Goal: Task Accomplishment & Management: Manage account settings

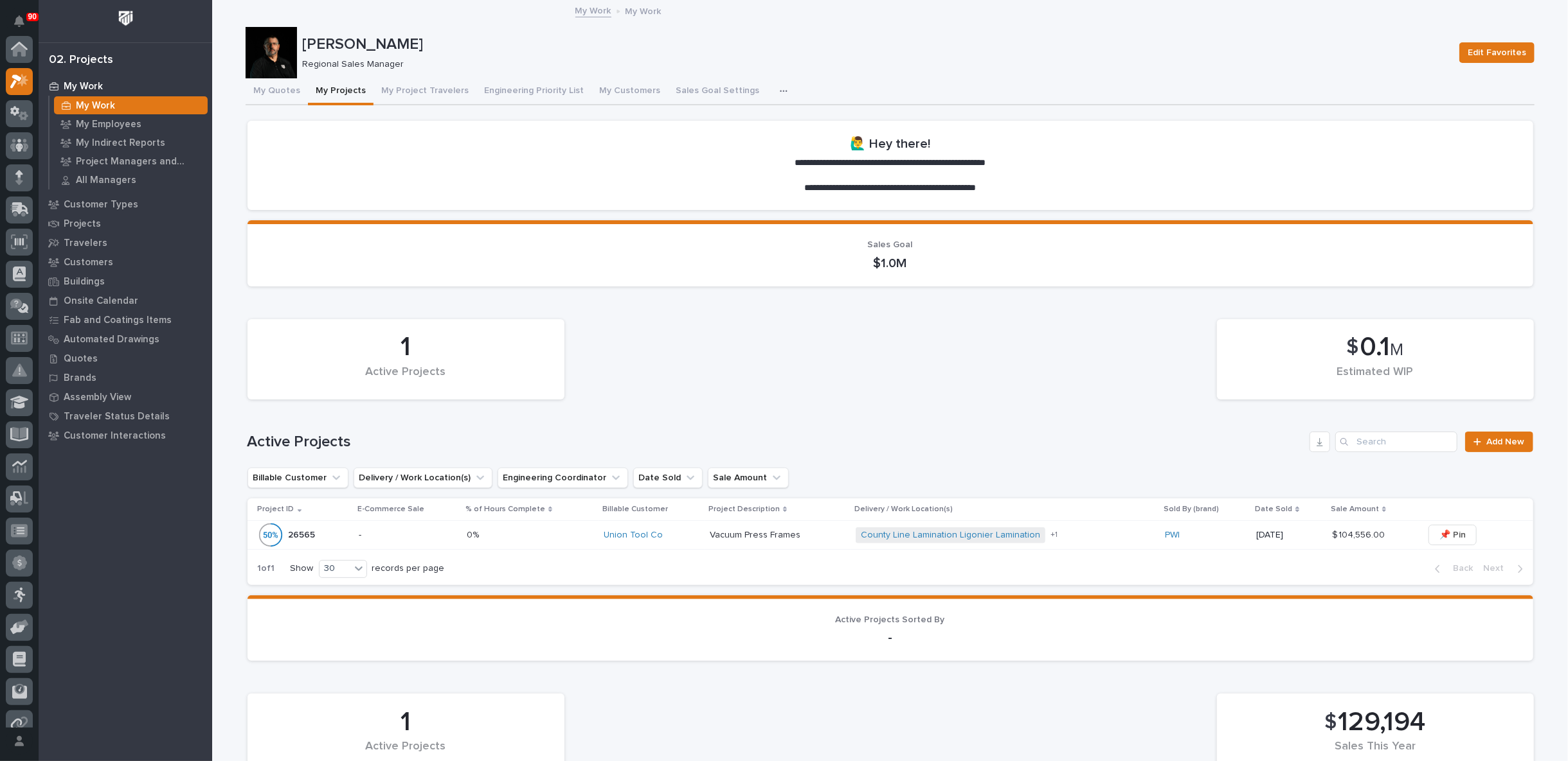
scroll to position [32, 0]
click at [13, 109] on icon at bounding box center [20, 112] width 19 height 13
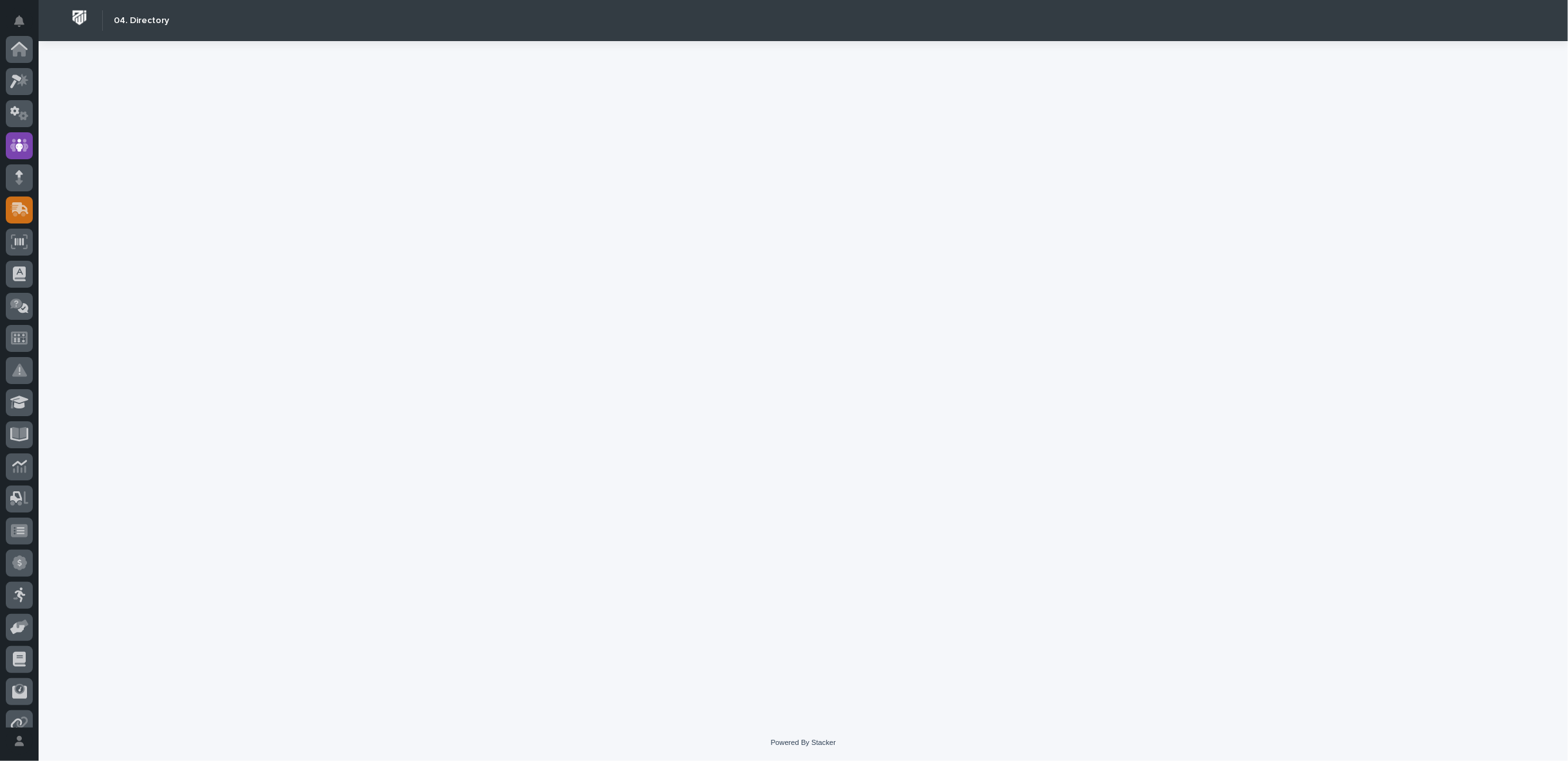
scroll to position [96, 0]
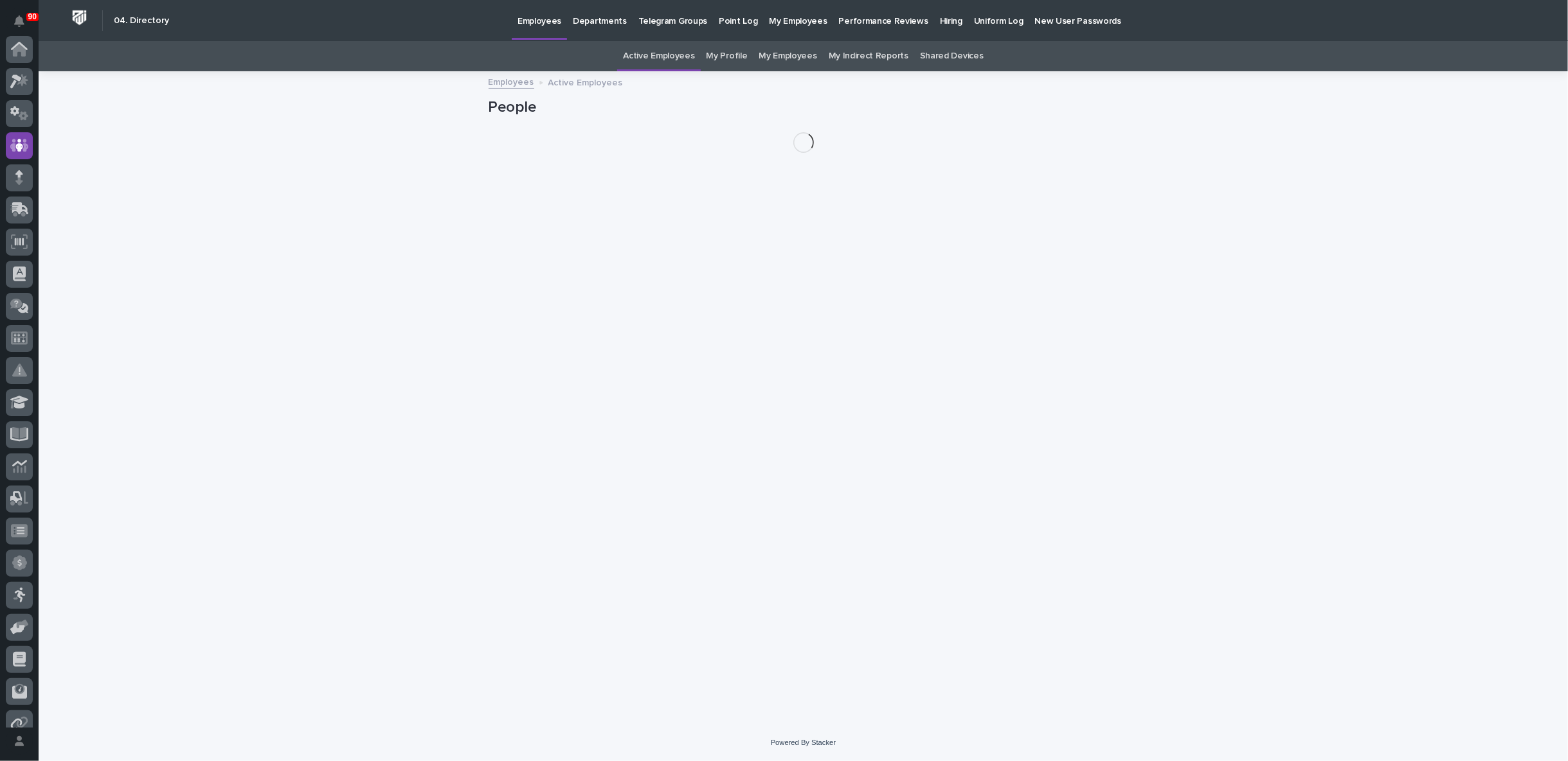
scroll to position [96, 0]
click at [940, 20] on p "Hiring" at bounding box center [951, 14] width 22 height 27
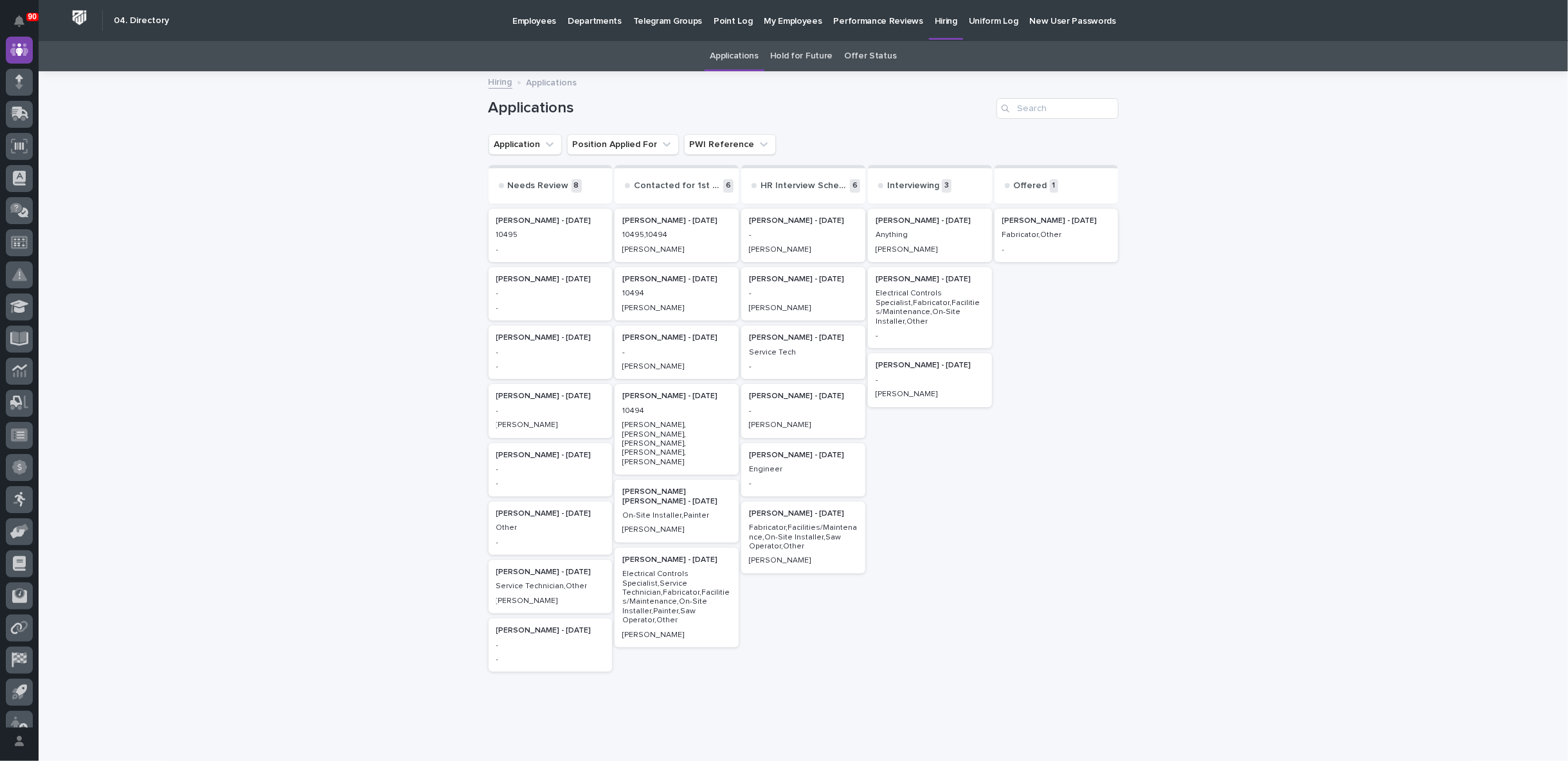
click at [938, 381] on p "-" at bounding box center [930, 380] width 109 height 9
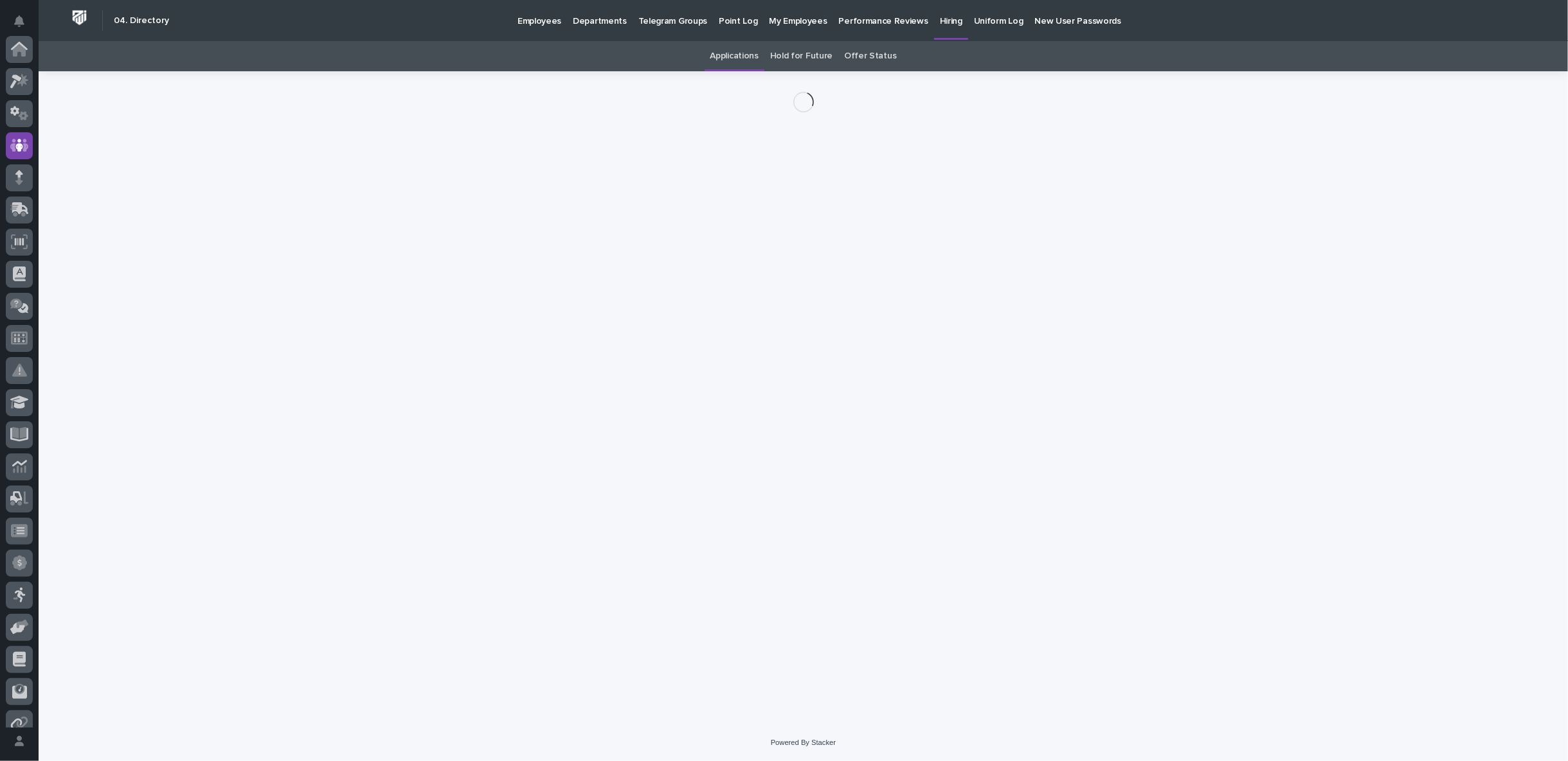
scroll to position [96, 0]
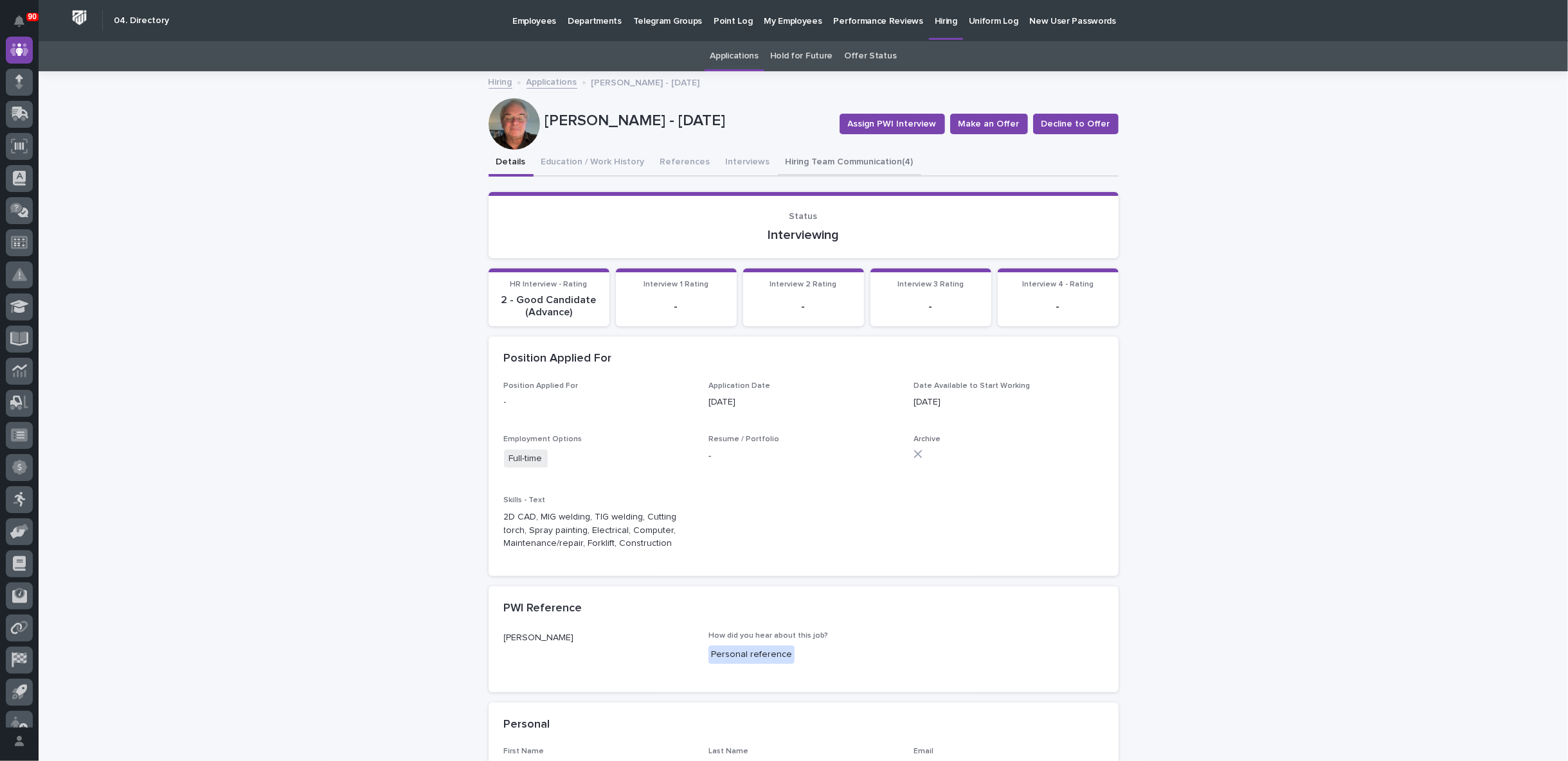
click at [843, 161] on button "Hiring Team Communication (4)" at bounding box center [849, 163] width 143 height 27
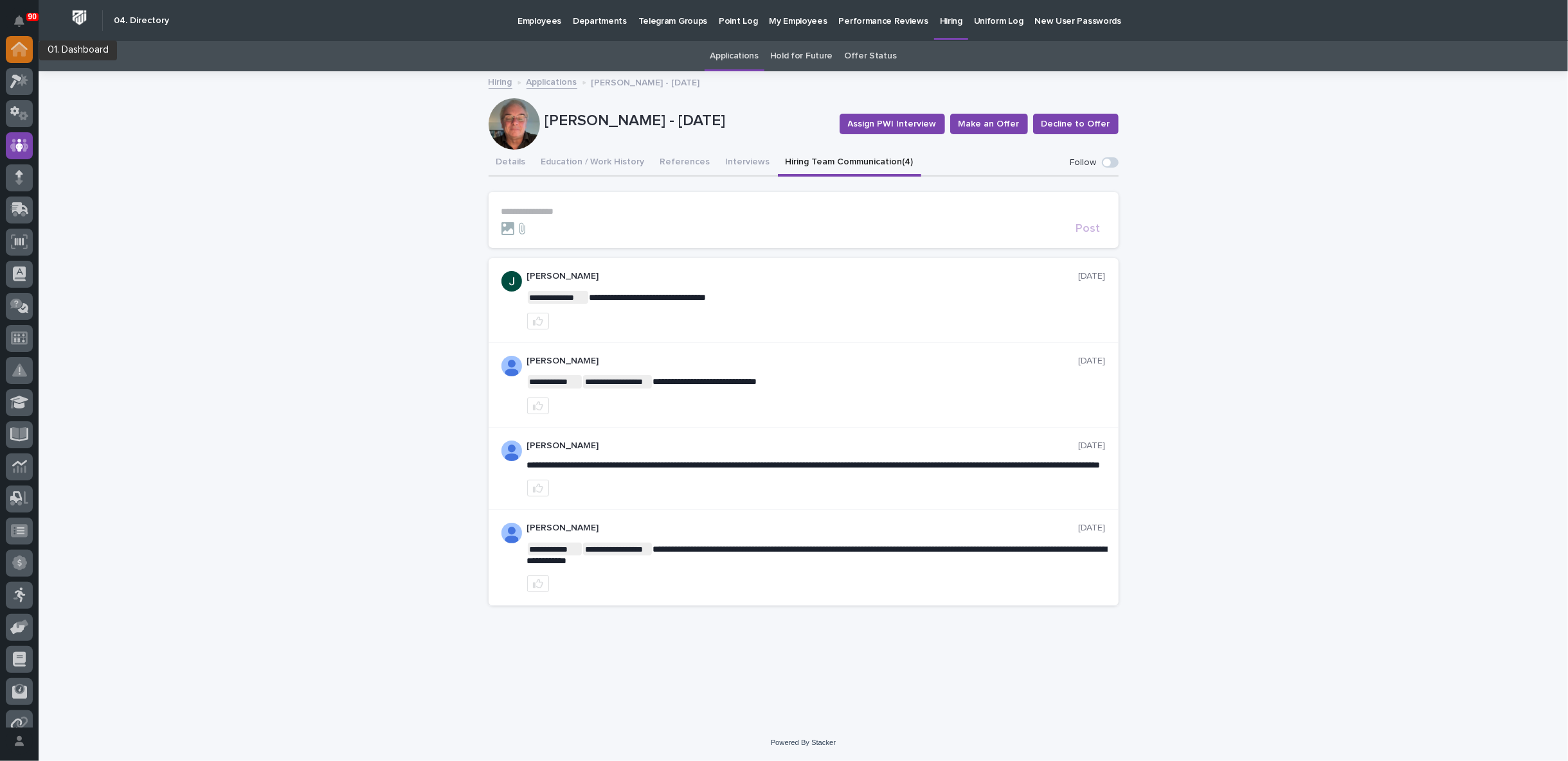
click at [22, 56] on div at bounding box center [20, 49] width 27 height 27
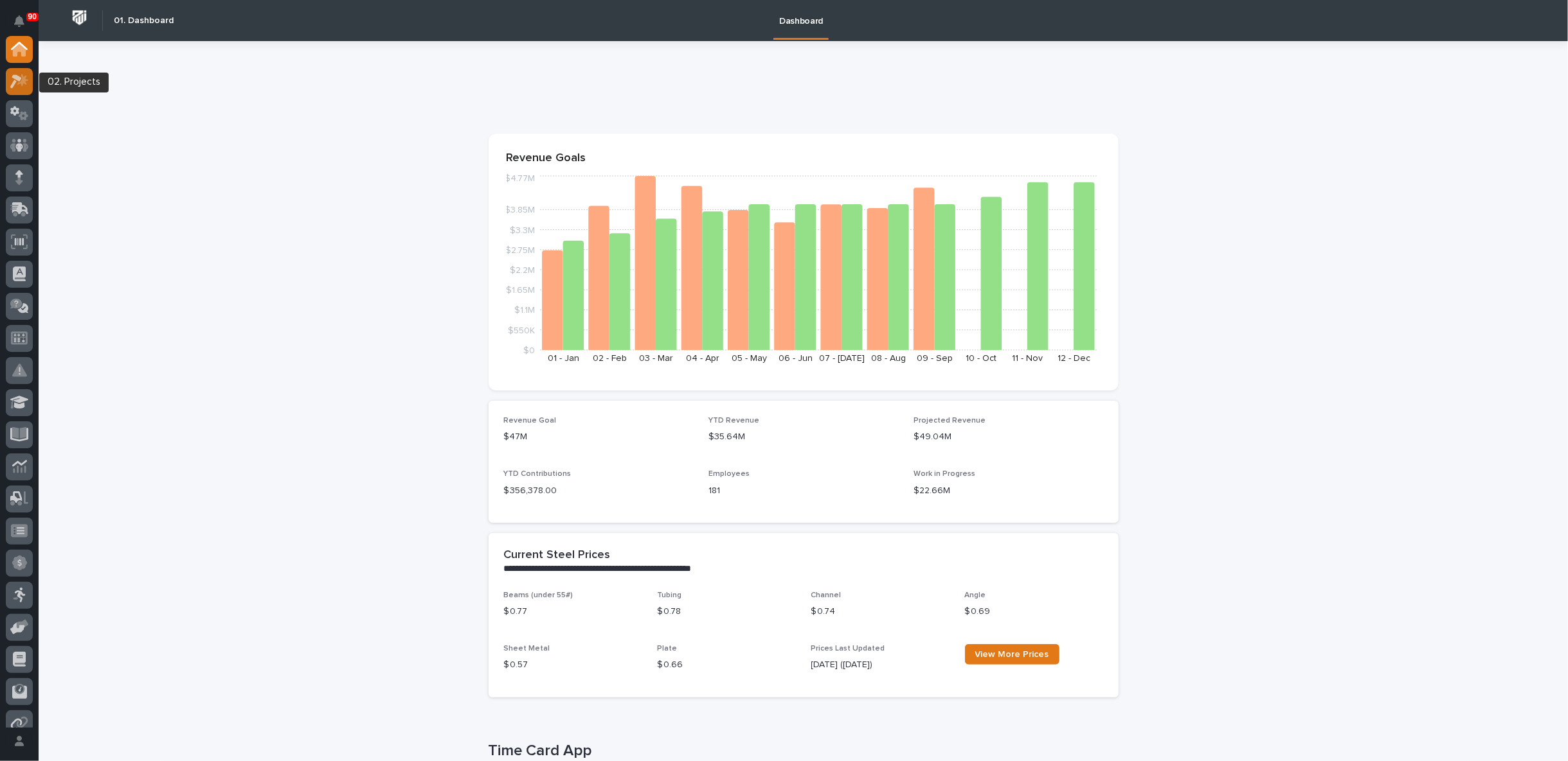
click at [29, 82] on div at bounding box center [20, 82] width 27 height 27
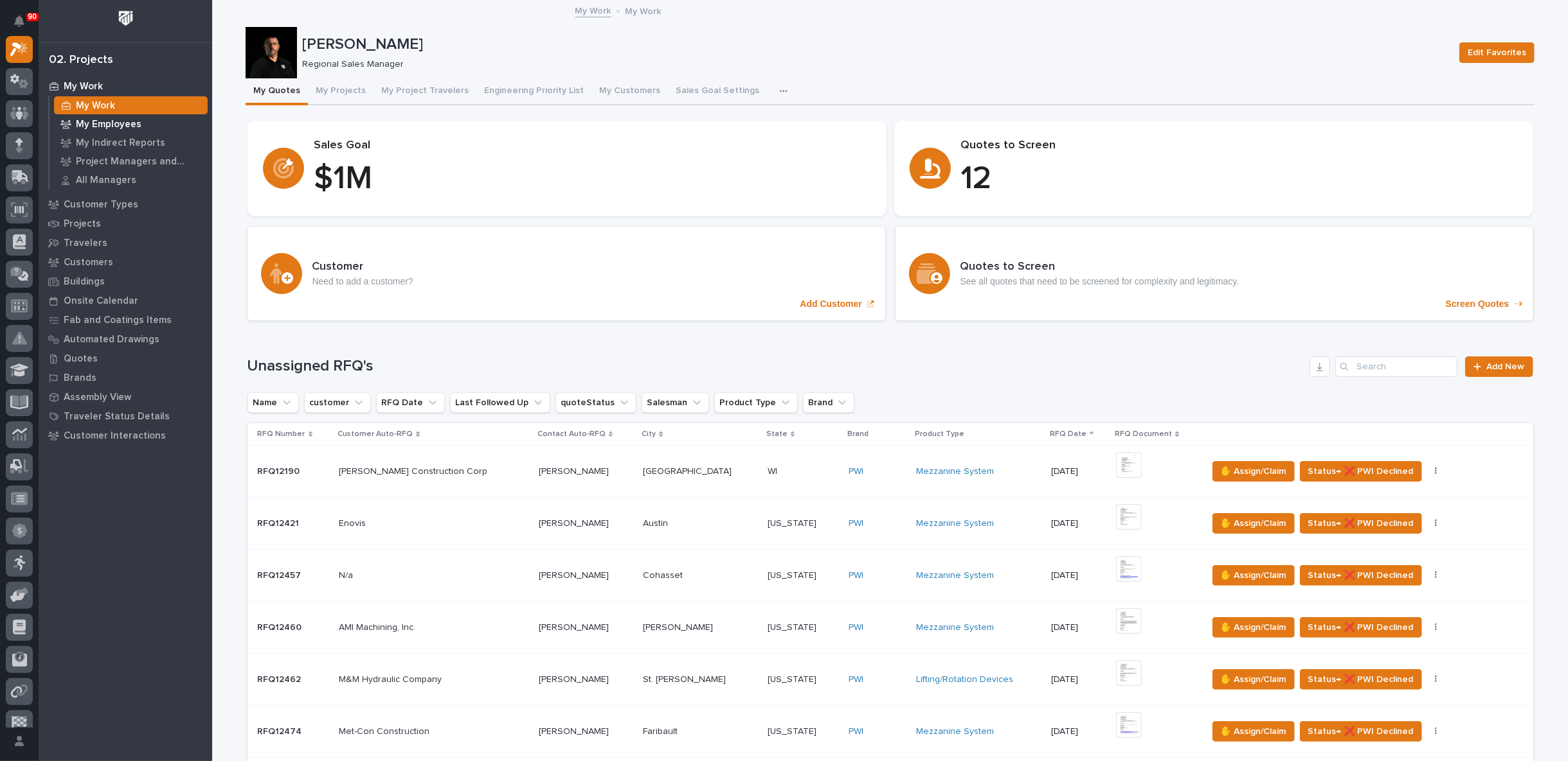
click at [106, 125] on p "My Employees" at bounding box center [108, 125] width 66 height 12
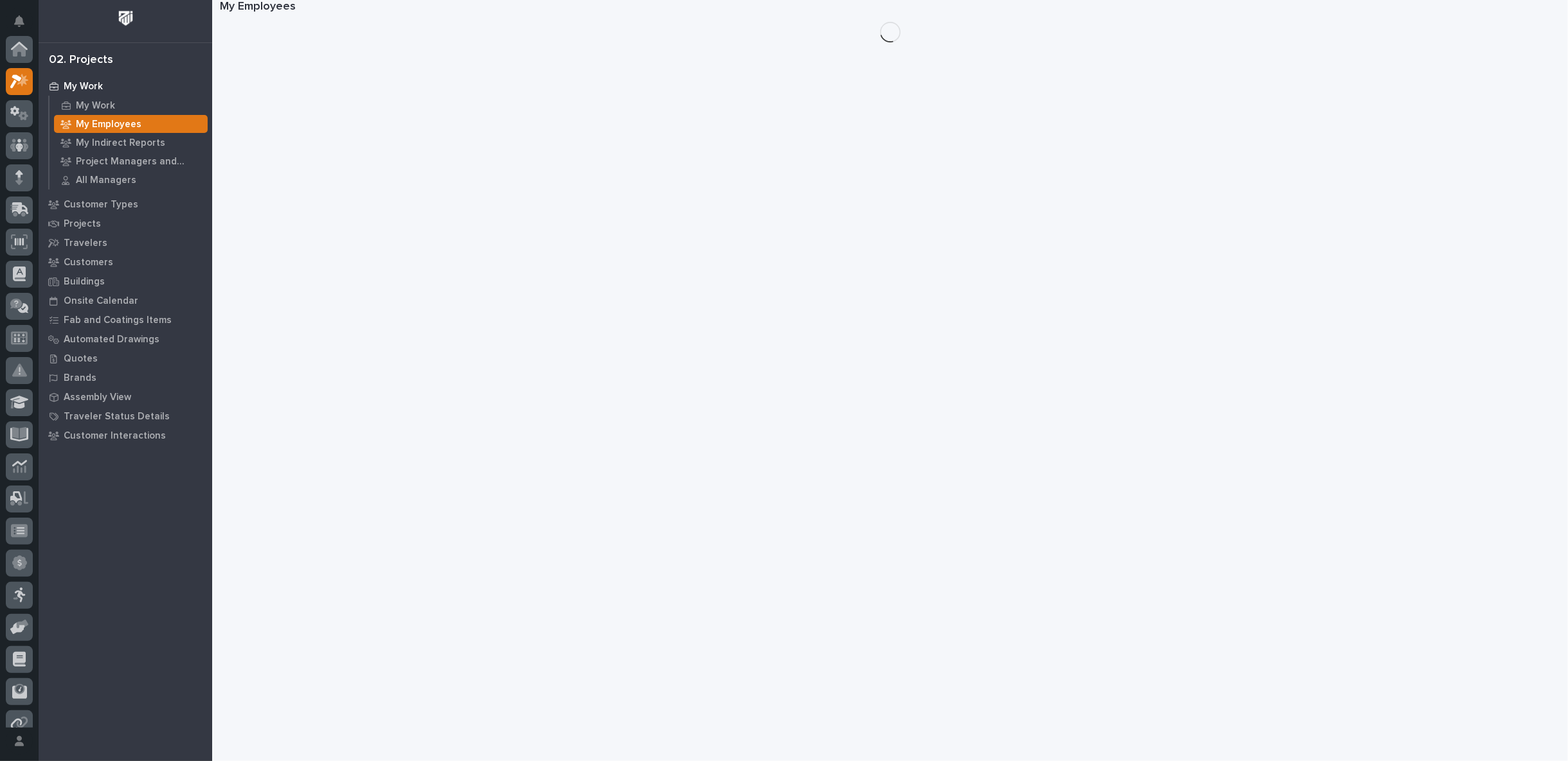
scroll to position [32, 0]
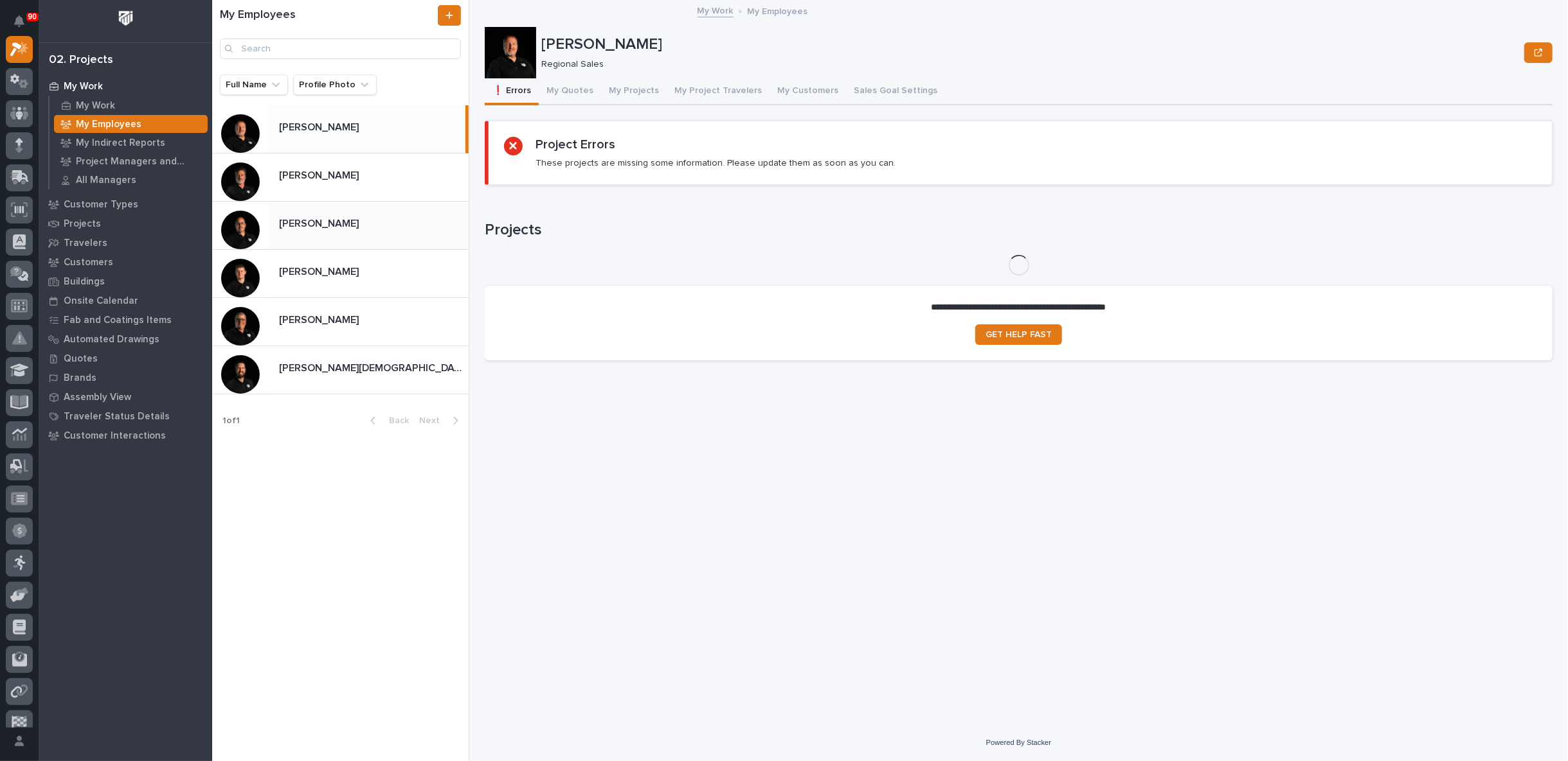
click at [318, 227] on p "[PERSON_NAME]" at bounding box center [320, 222] width 83 height 14
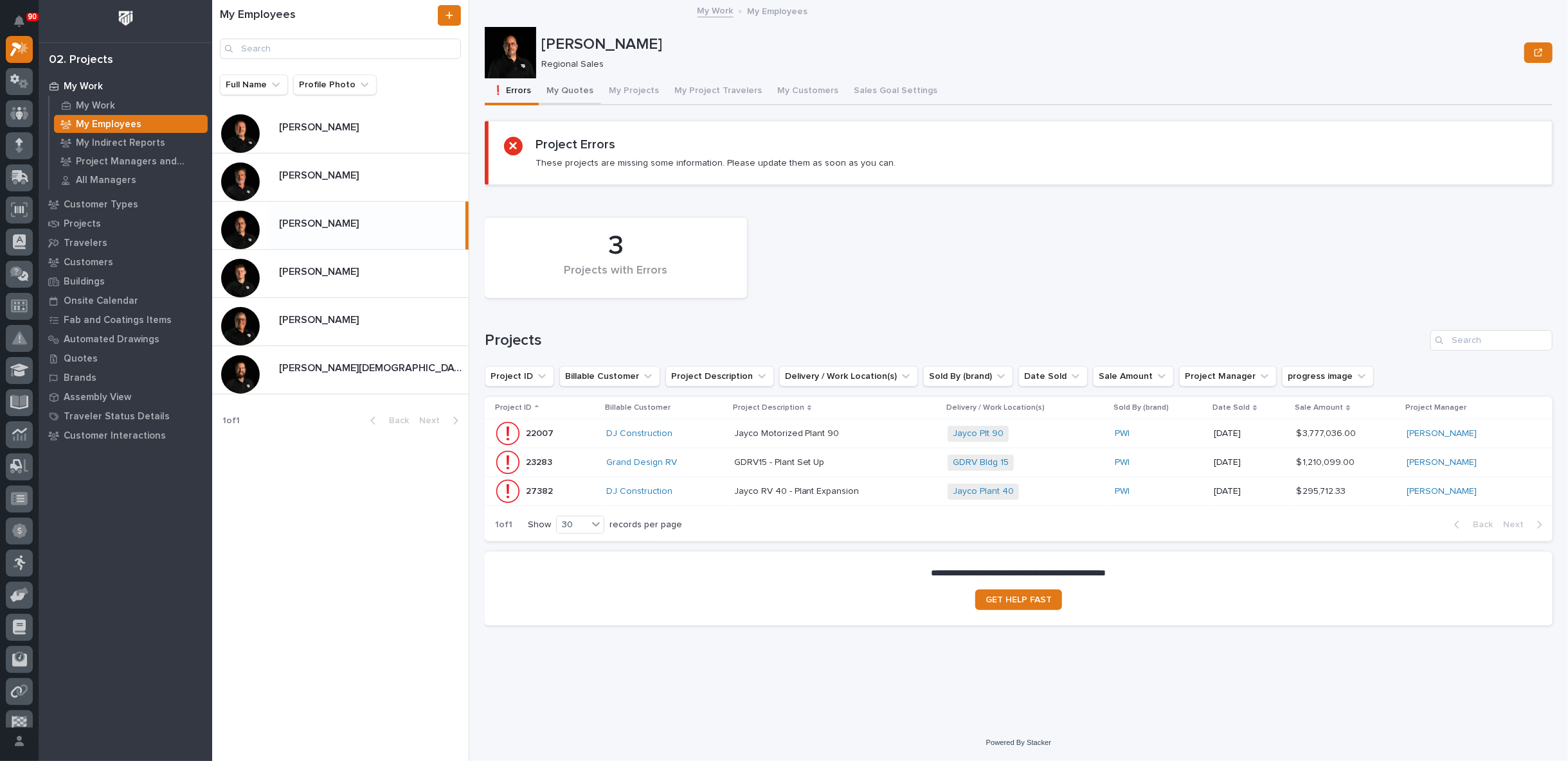
click at [575, 93] on button "My Quotes" at bounding box center [569, 92] width 62 height 27
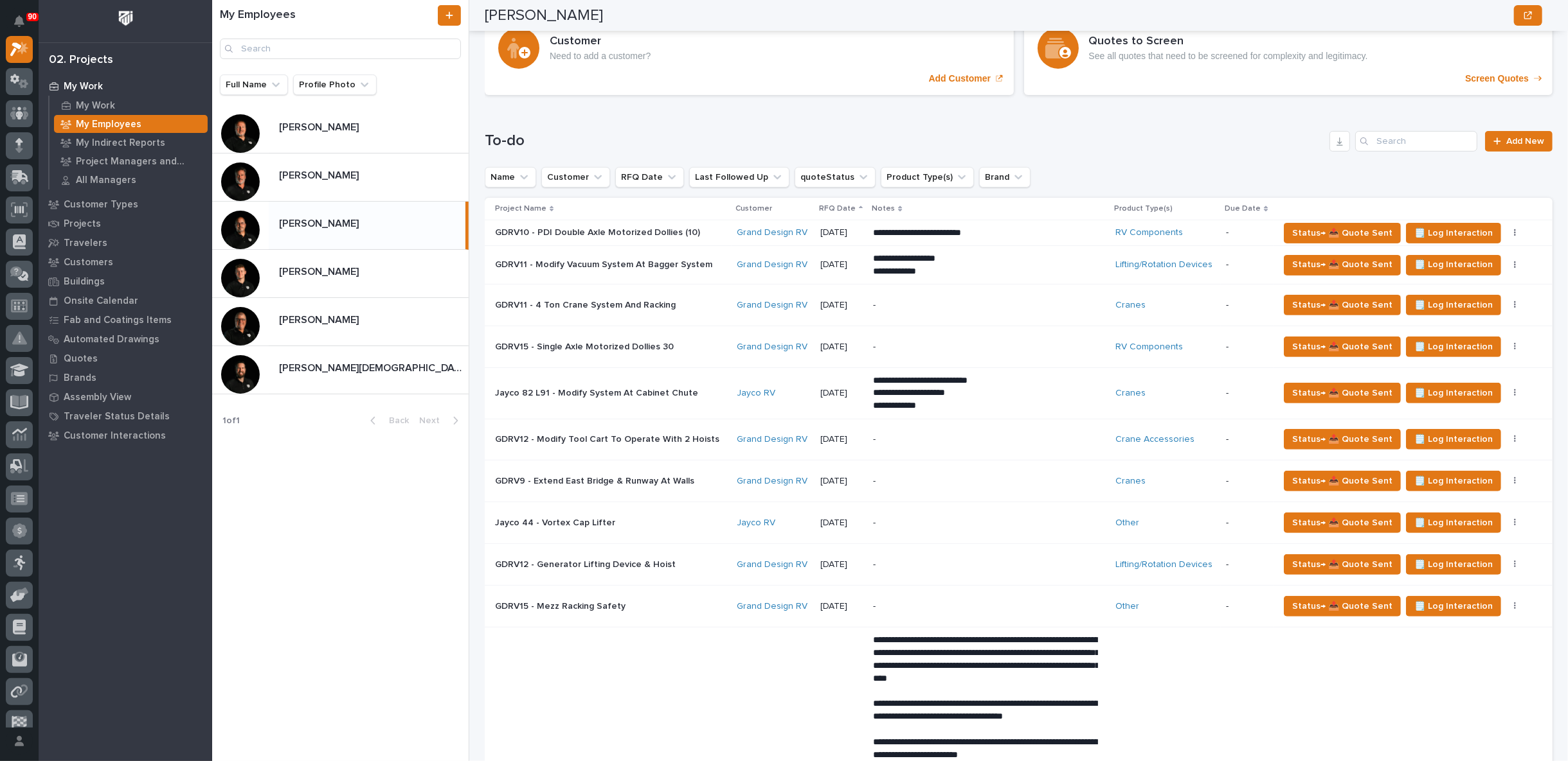
scroll to position [214, 0]
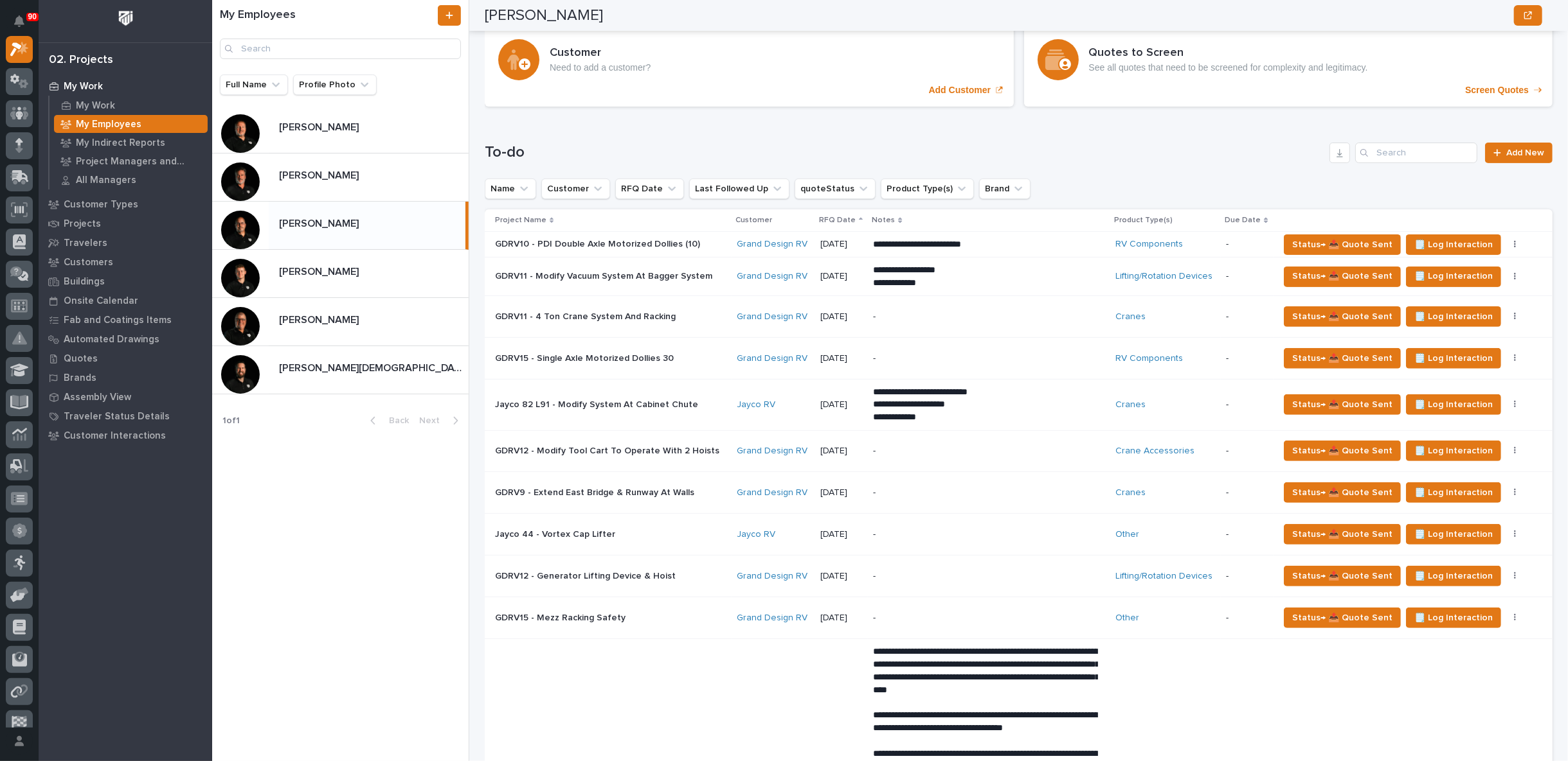
click at [952, 524] on div "-" at bounding box center [985, 535] width 225 height 29
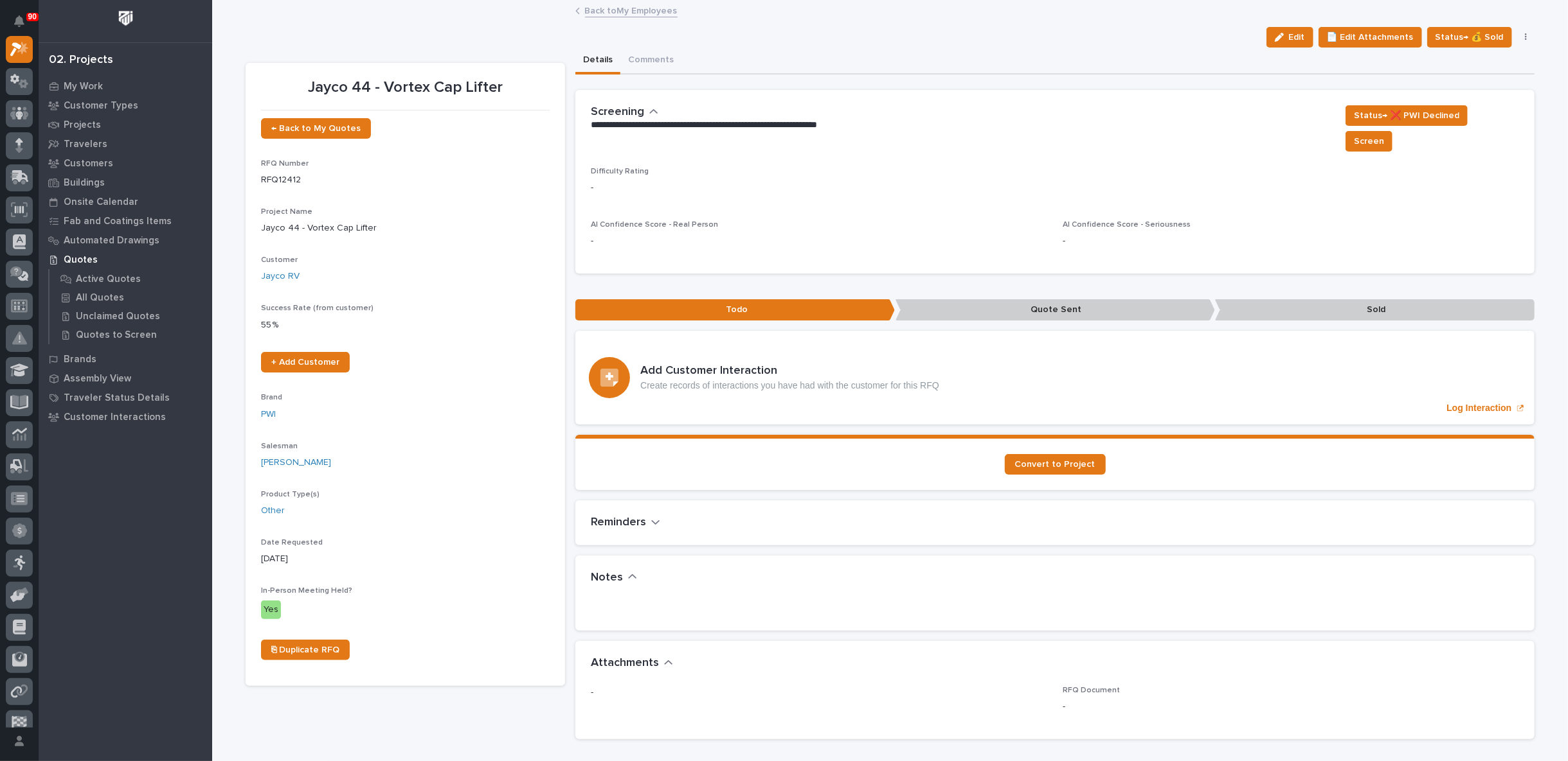
click at [617, 9] on link "Back to My Employees" at bounding box center [631, 9] width 93 height 14
